Goal: Task Accomplishment & Management: Manage account settings

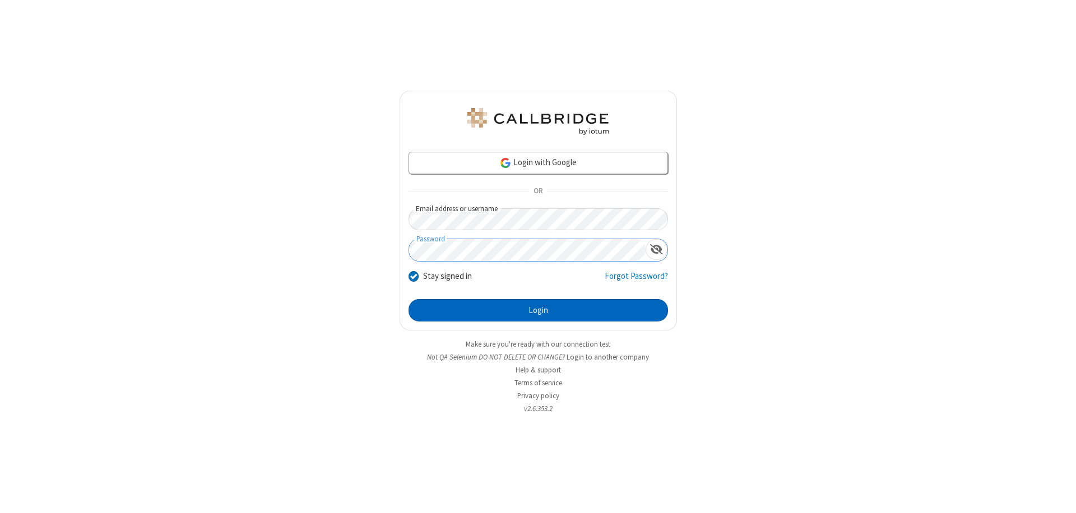
click at [538, 310] on button "Login" at bounding box center [537, 310] width 259 height 22
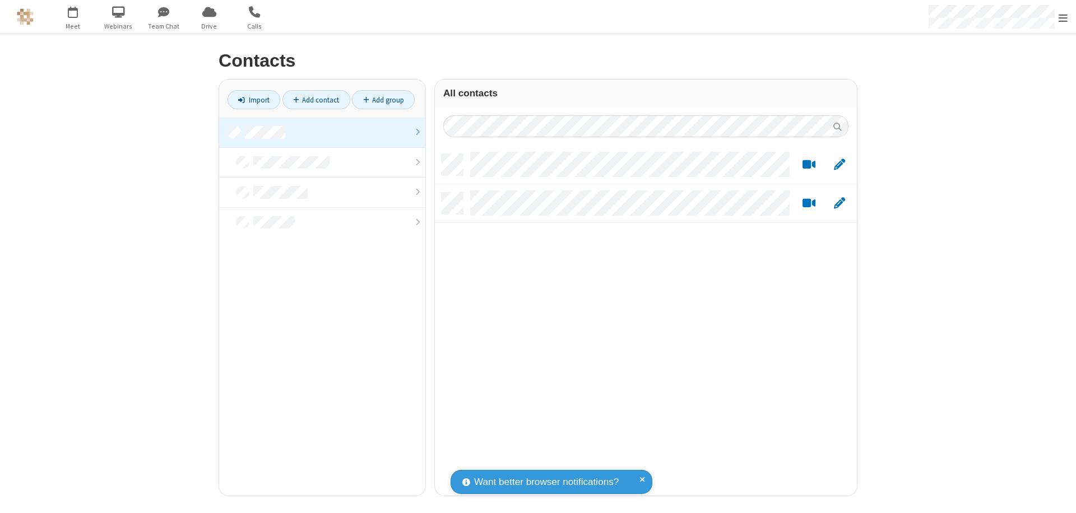
click at [322, 132] on link at bounding box center [322, 133] width 206 height 30
click at [316, 100] on link "Add contact" at bounding box center [316, 99] width 68 height 19
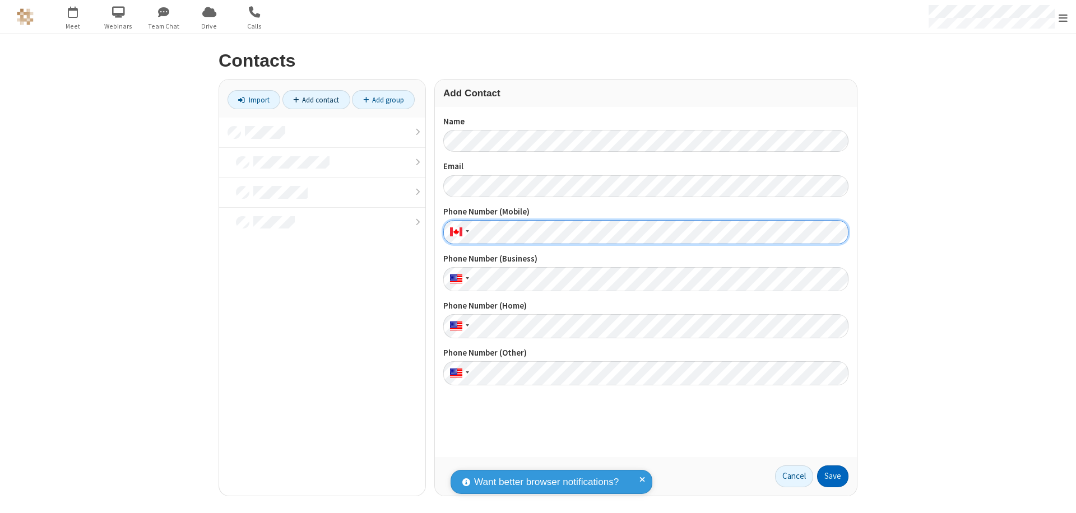
click at [832, 476] on button "Save" at bounding box center [832, 477] width 31 height 22
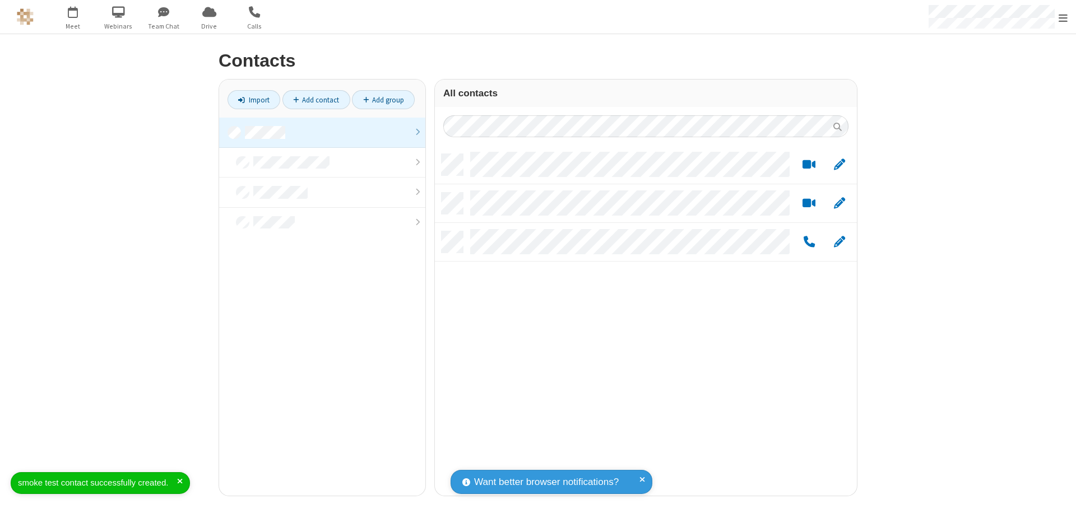
scroll to position [342, 413]
click at [316, 100] on link "Add contact" at bounding box center [316, 99] width 68 height 19
